Goal: Task Accomplishment & Management: Manage account settings

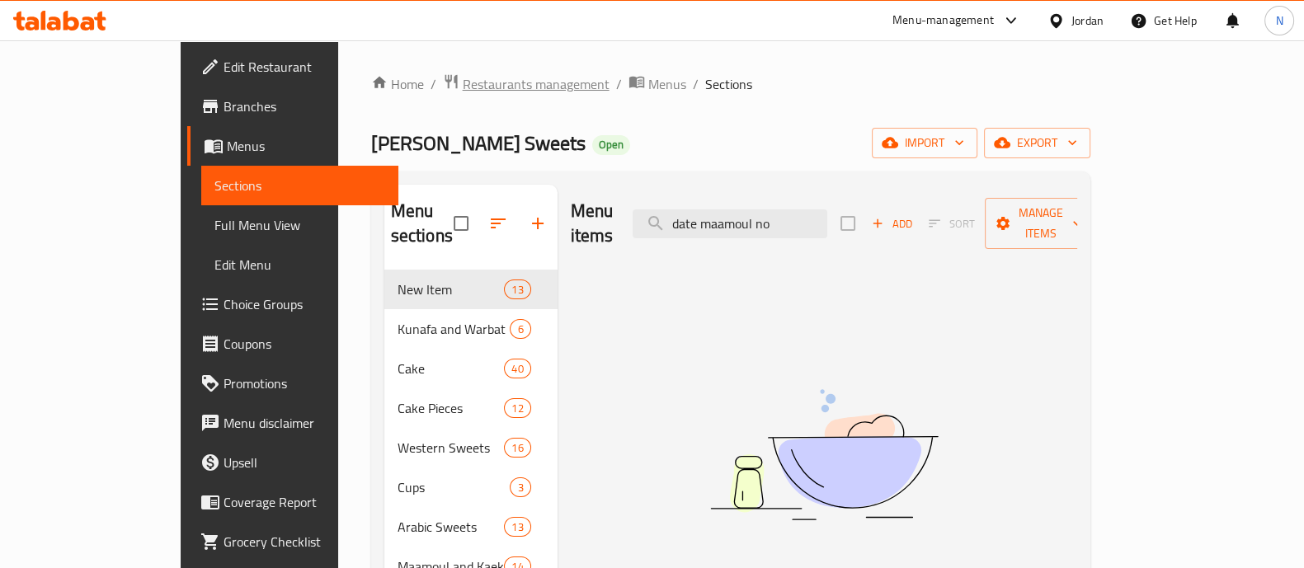
click at [463, 81] on span "Restaurants management" at bounding box center [536, 84] width 147 height 20
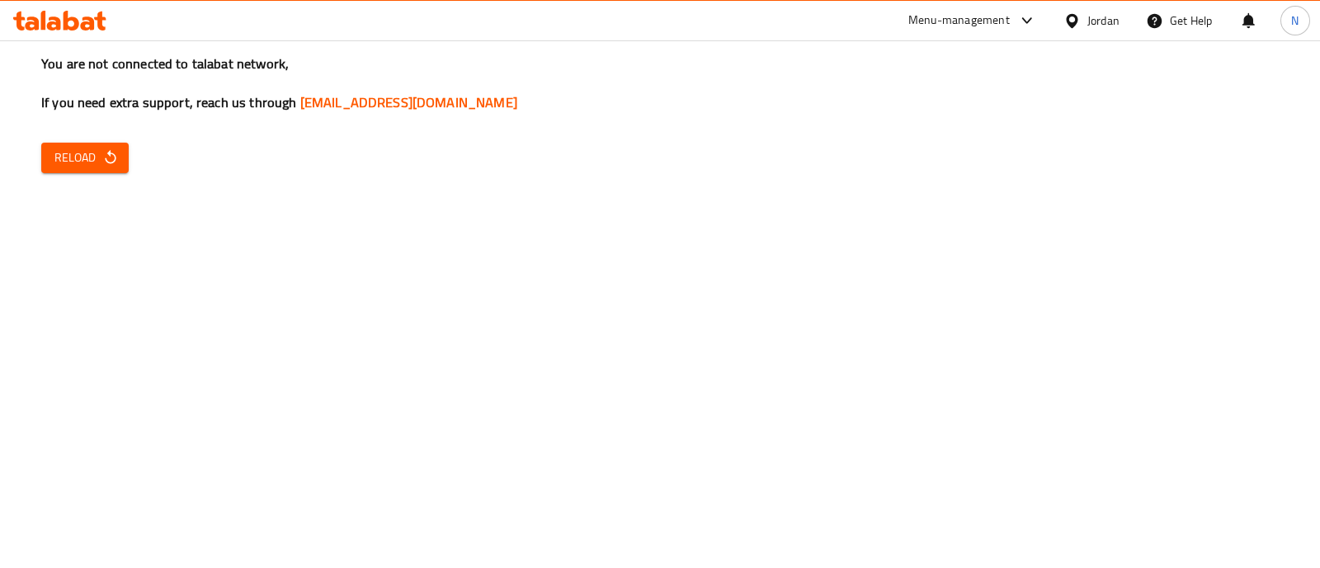
click at [64, 158] on span "Reload" at bounding box center [84, 158] width 61 height 21
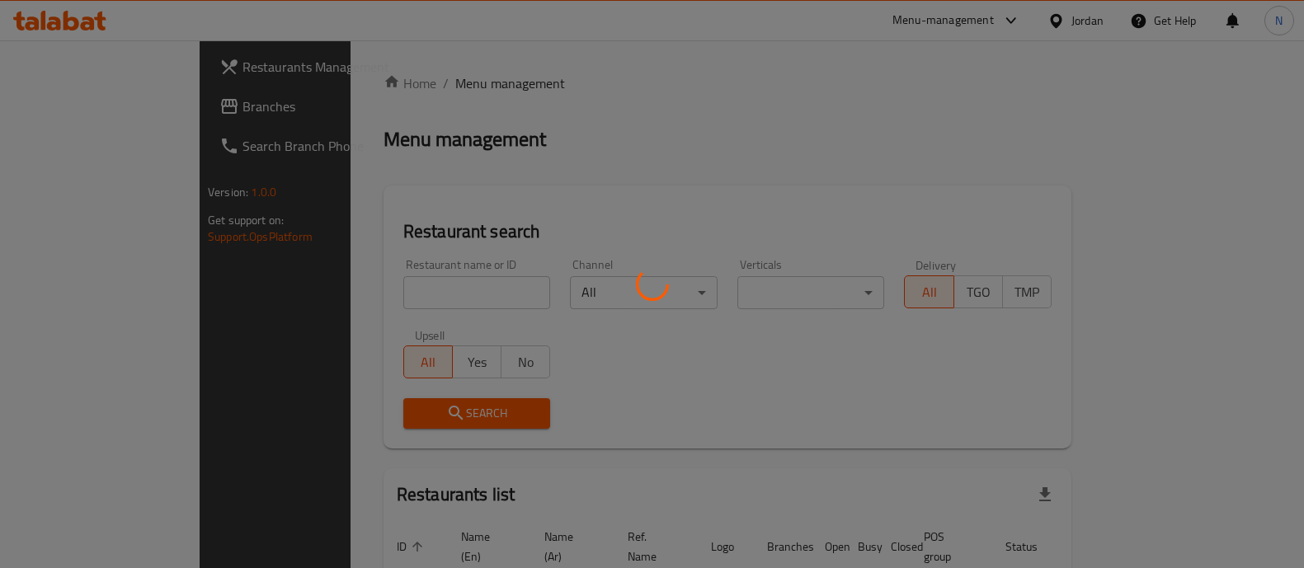
click at [1269, 244] on div at bounding box center [652, 284] width 1304 height 568
click at [384, 291] on div at bounding box center [652, 284] width 1304 height 568
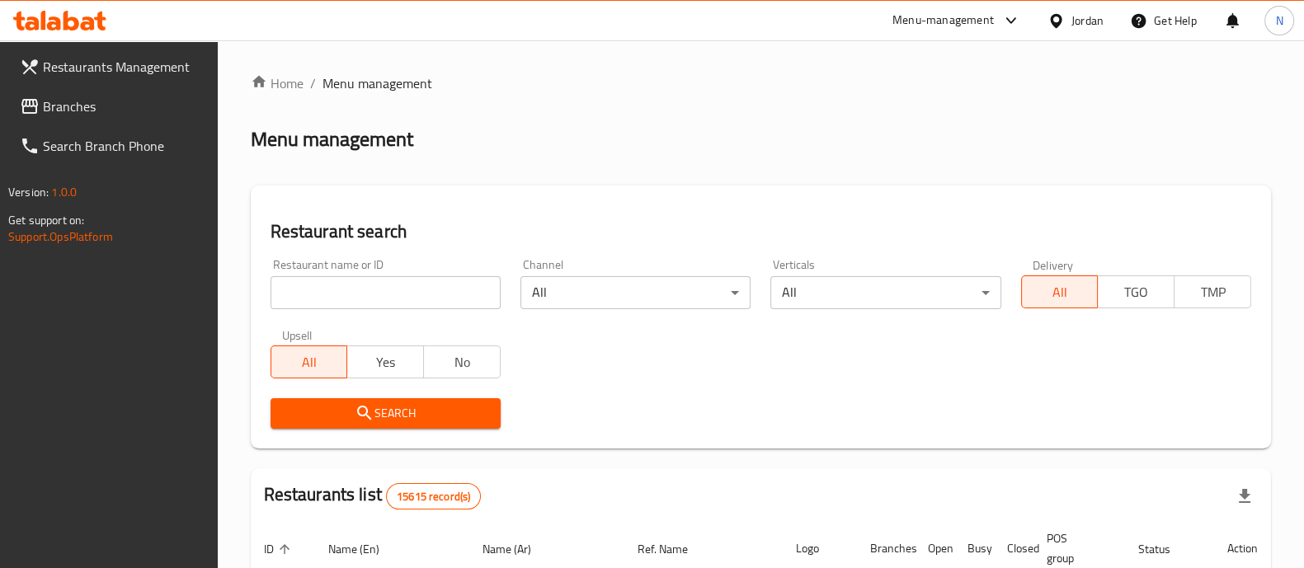
click at [351, 294] on input "search" at bounding box center [386, 292] width 230 height 33
type input "al anabtawi"
click button "Search" at bounding box center [386, 413] width 230 height 31
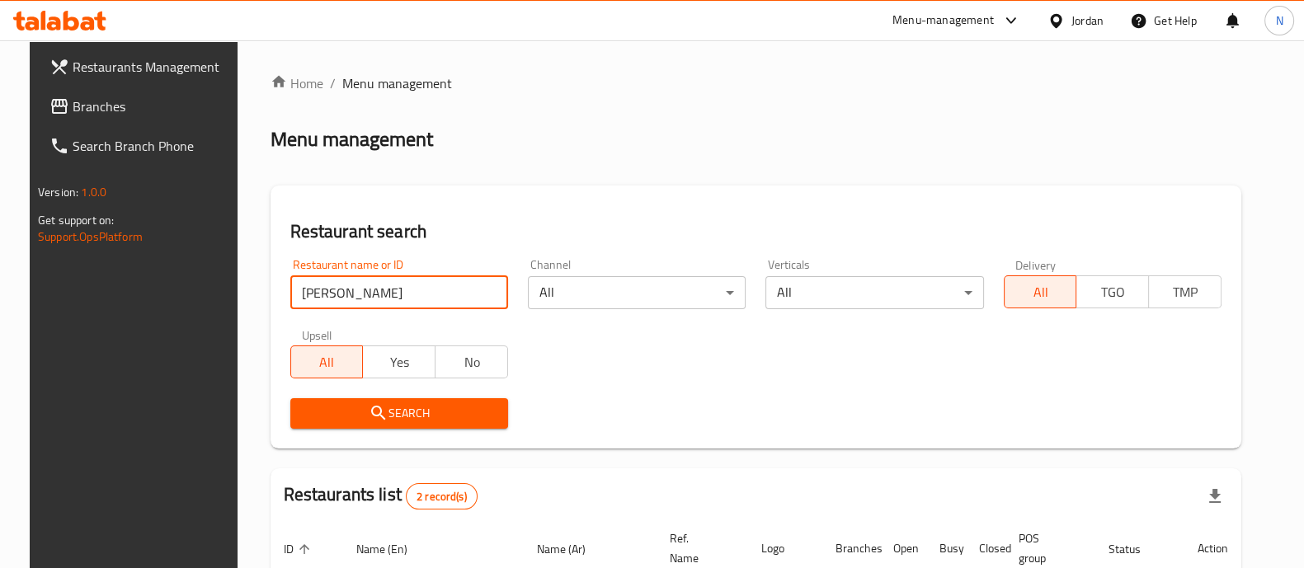
scroll to position [212, 0]
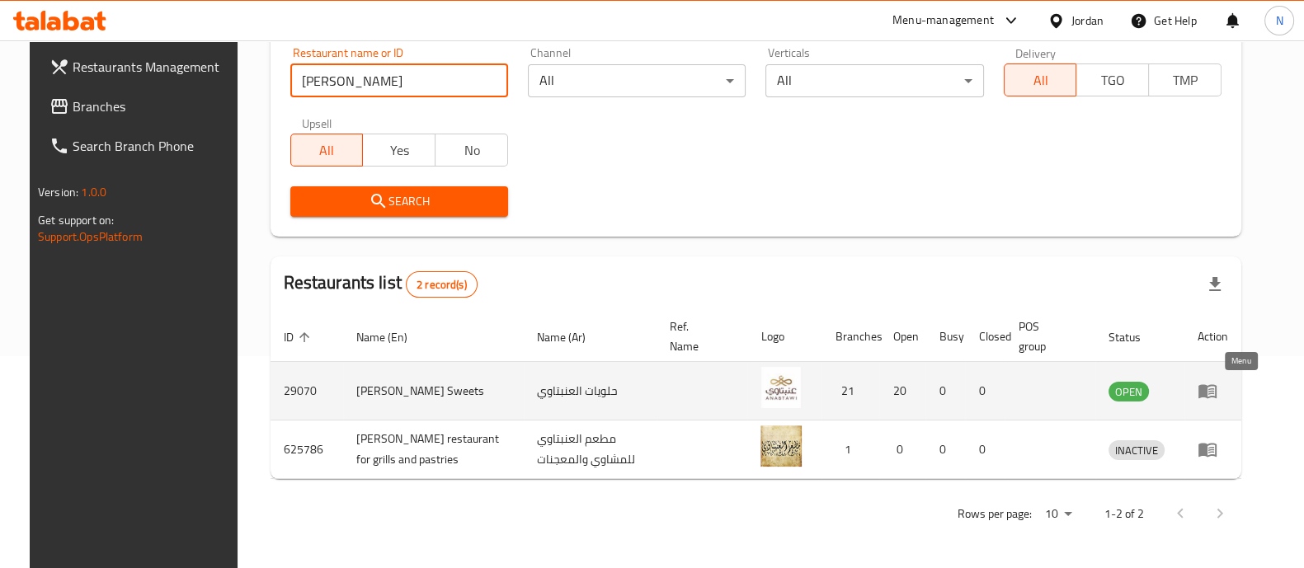
click at [1217, 390] on icon "enhanced table" at bounding box center [1208, 391] width 20 height 20
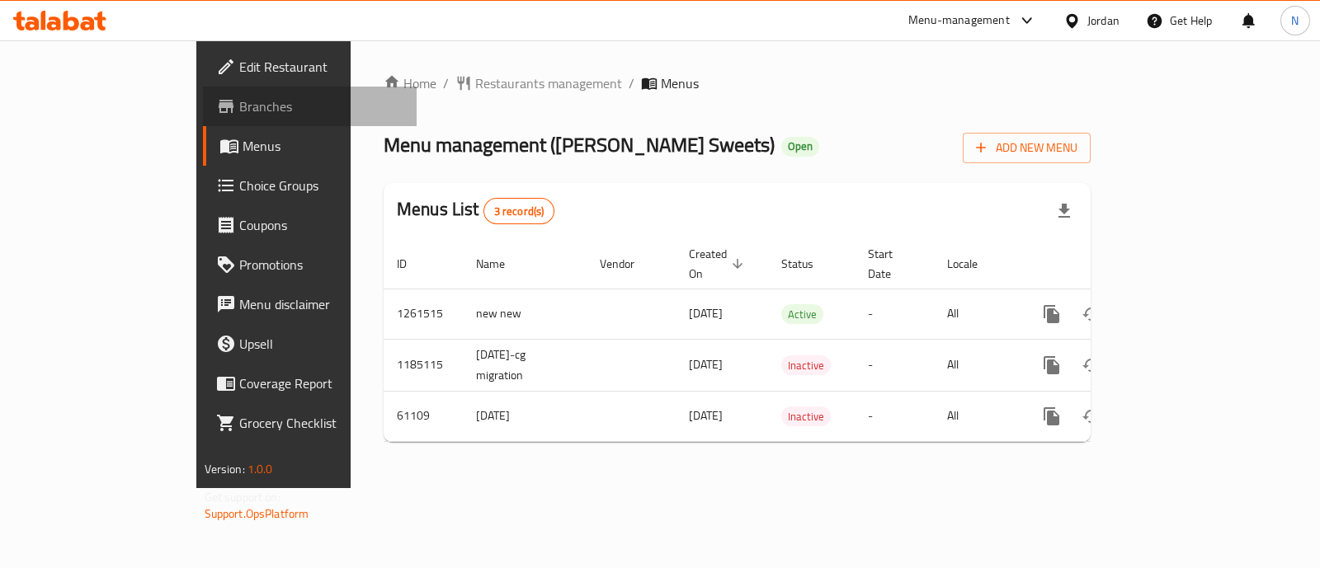
click at [239, 111] on span "Branches" at bounding box center [321, 107] width 164 height 20
